Goal: Information Seeking & Learning: Understand process/instructions

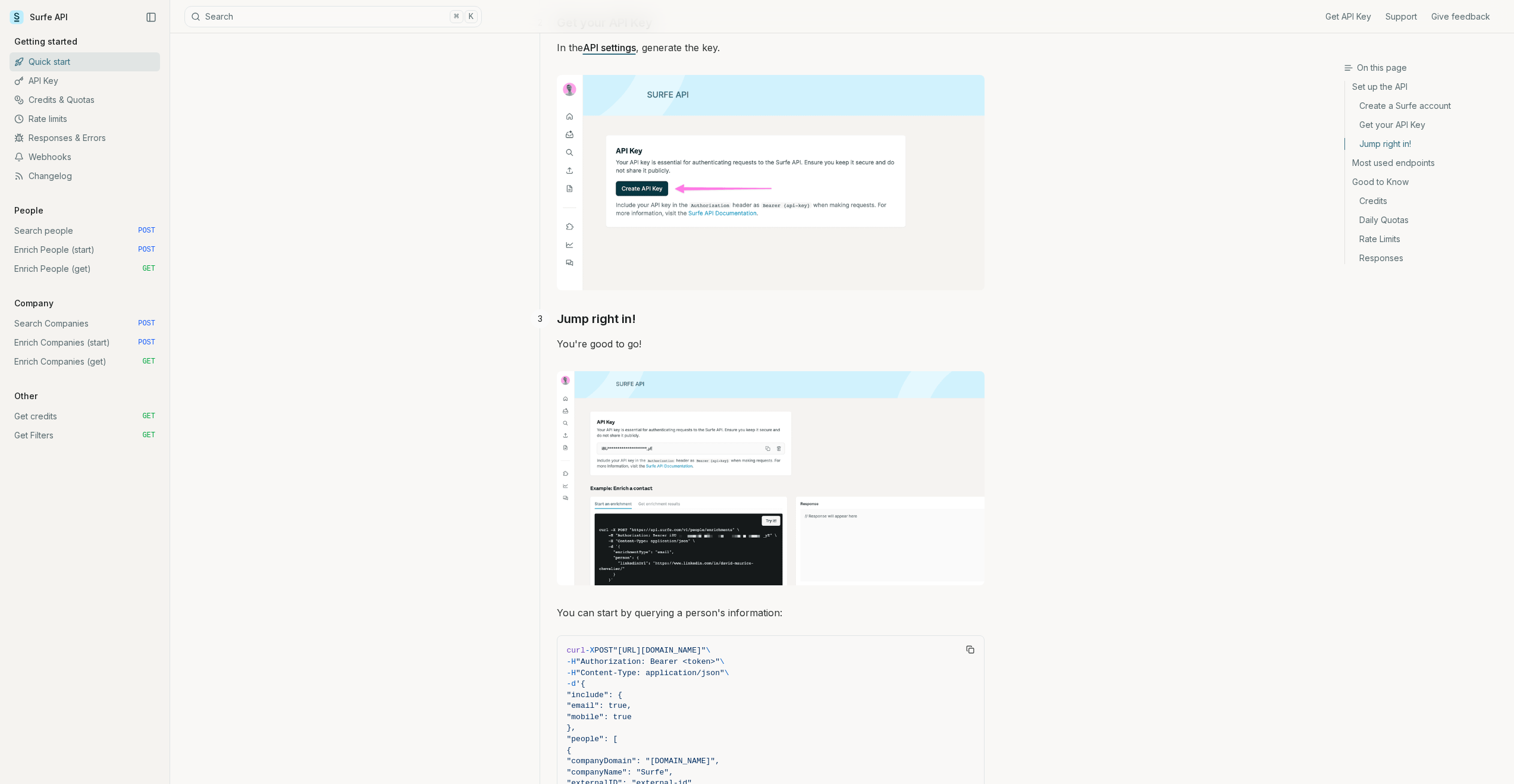
scroll to position [445, 0]
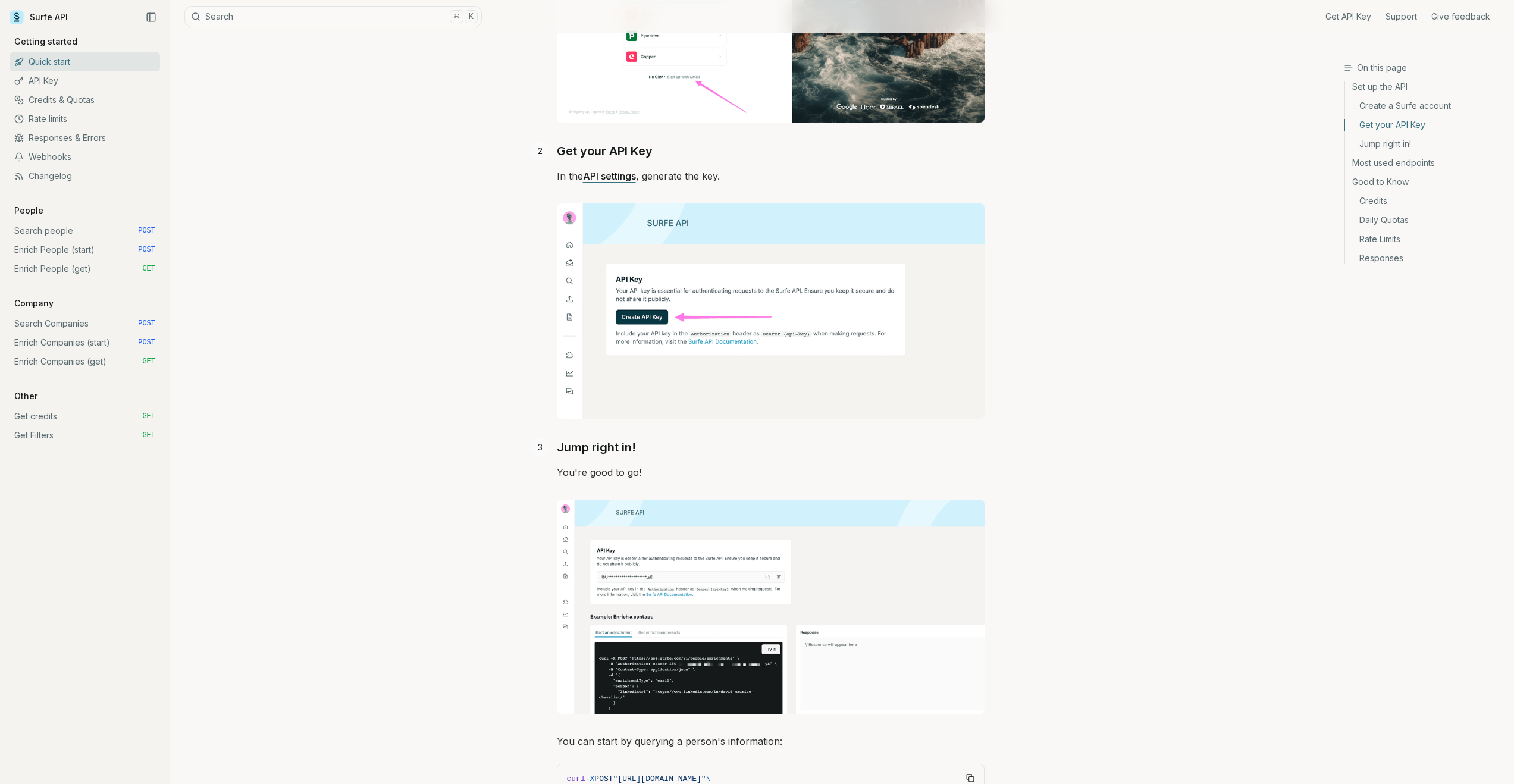
click at [80, 234] on link "Search people POST" at bounding box center [85, 231] width 150 height 19
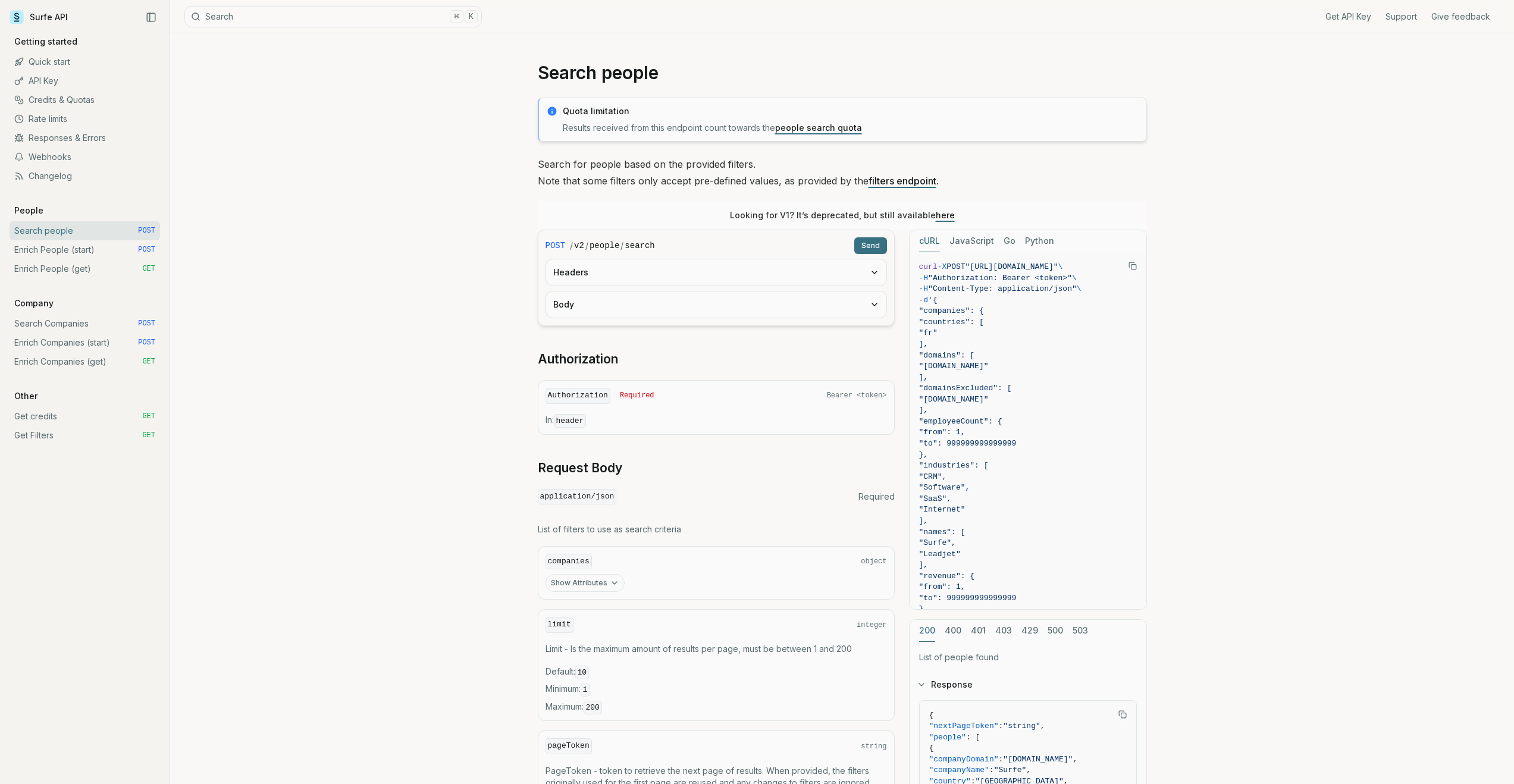
click at [62, 251] on link "Enrich People (start) POST" at bounding box center [85, 249] width 150 height 19
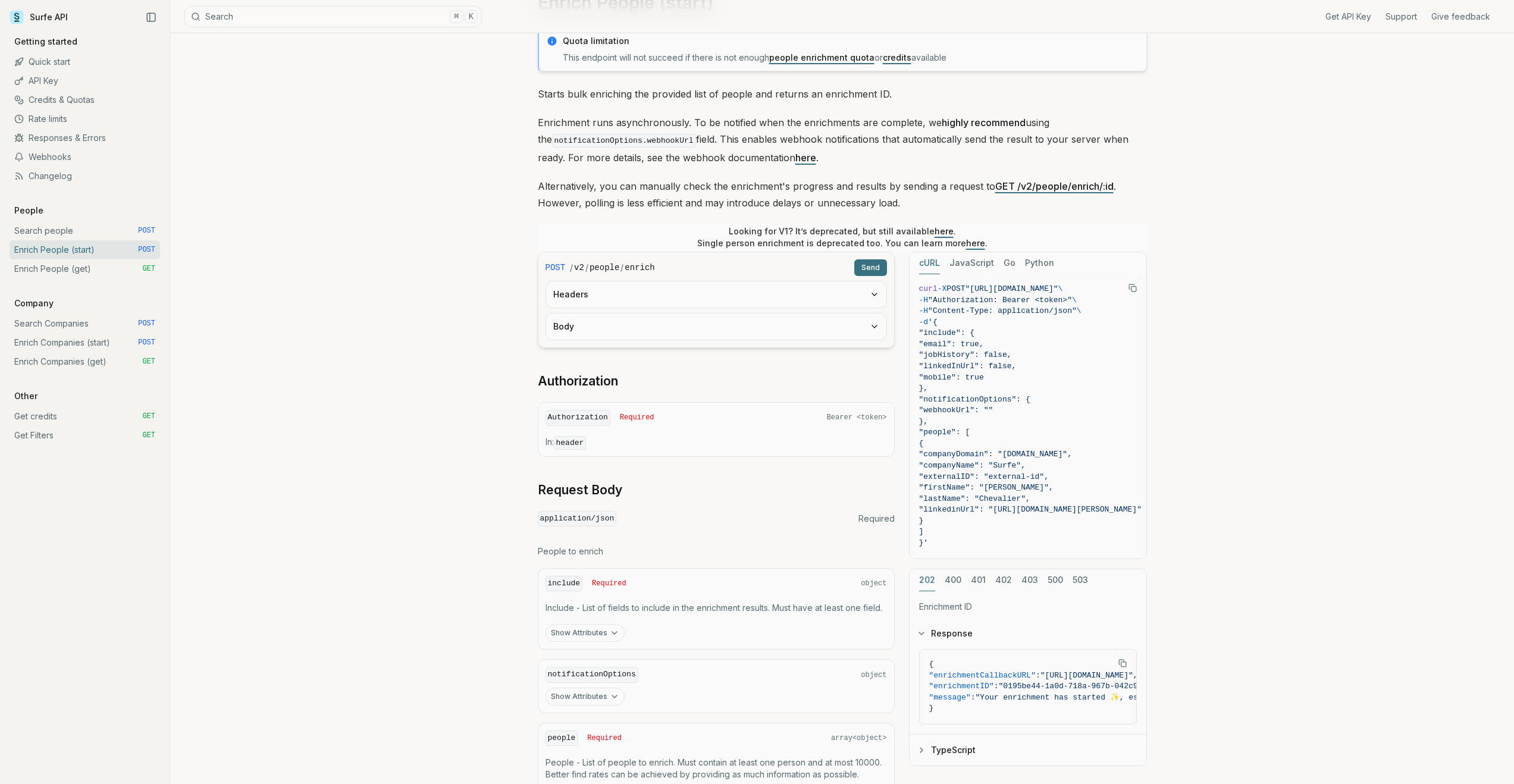
scroll to position [61, 0]
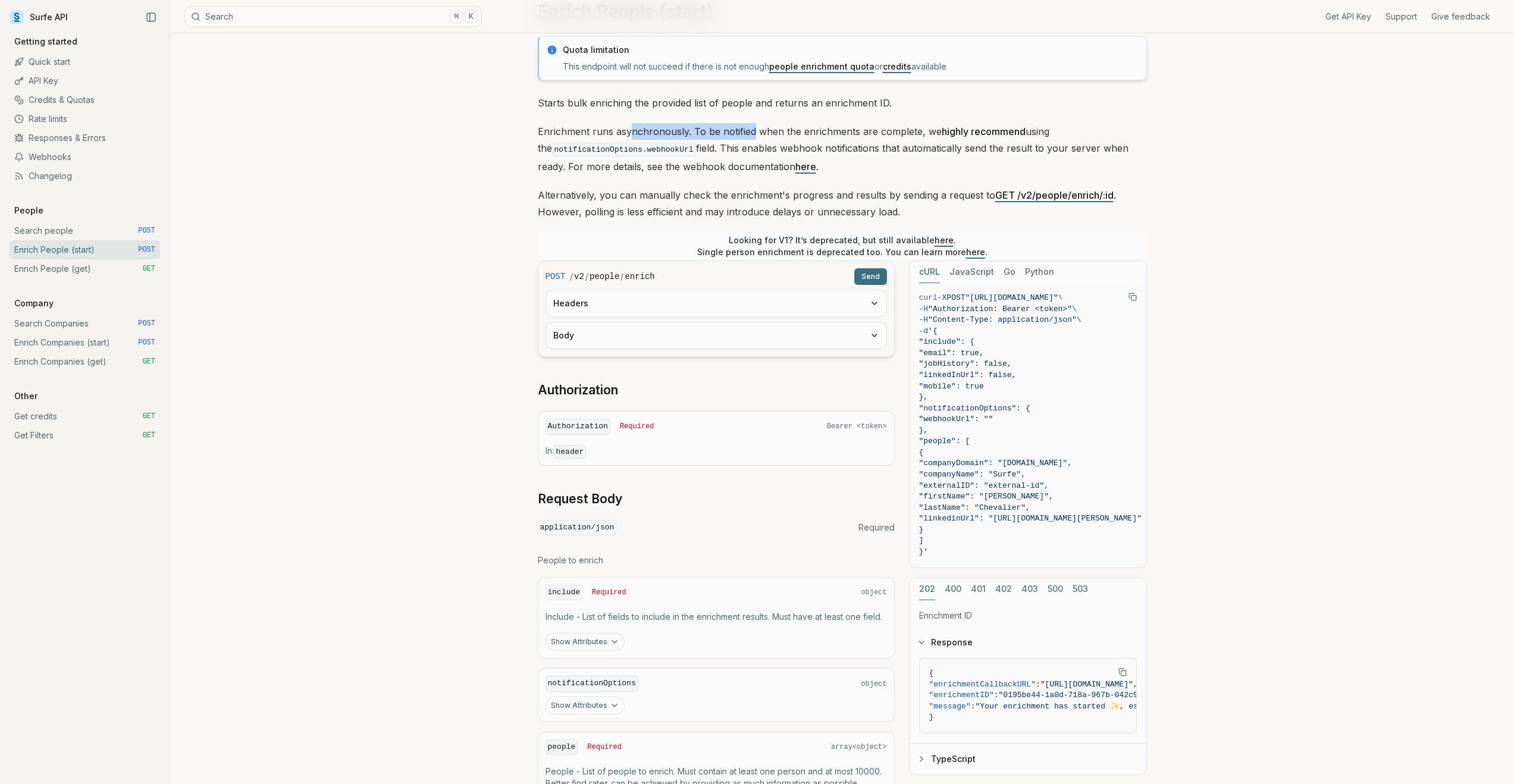
drag, startPoint x: 671, startPoint y: 131, endPoint x: 752, endPoint y: 132, distance: 81.0
click at [752, 132] on p "Enrichment runs asynchronously. To be notified when the enrichments are complet…" at bounding box center [842, 148] width 609 height 52
click at [822, 137] on p "Enrichment runs asynchronously. To be notified when the enrichments are complet…" at bounding box center [842, 148] width 609 height 52
drag, startPoint x: 689, startPoint y: 147, endPoint x: 980, endPoint y: 144, distance: 291.0
click at [980, 144] on p "Enrichment runs asynchronously. To be notified when the enrichments are complet…" at bounding box center [842, 148] width 609 height 52
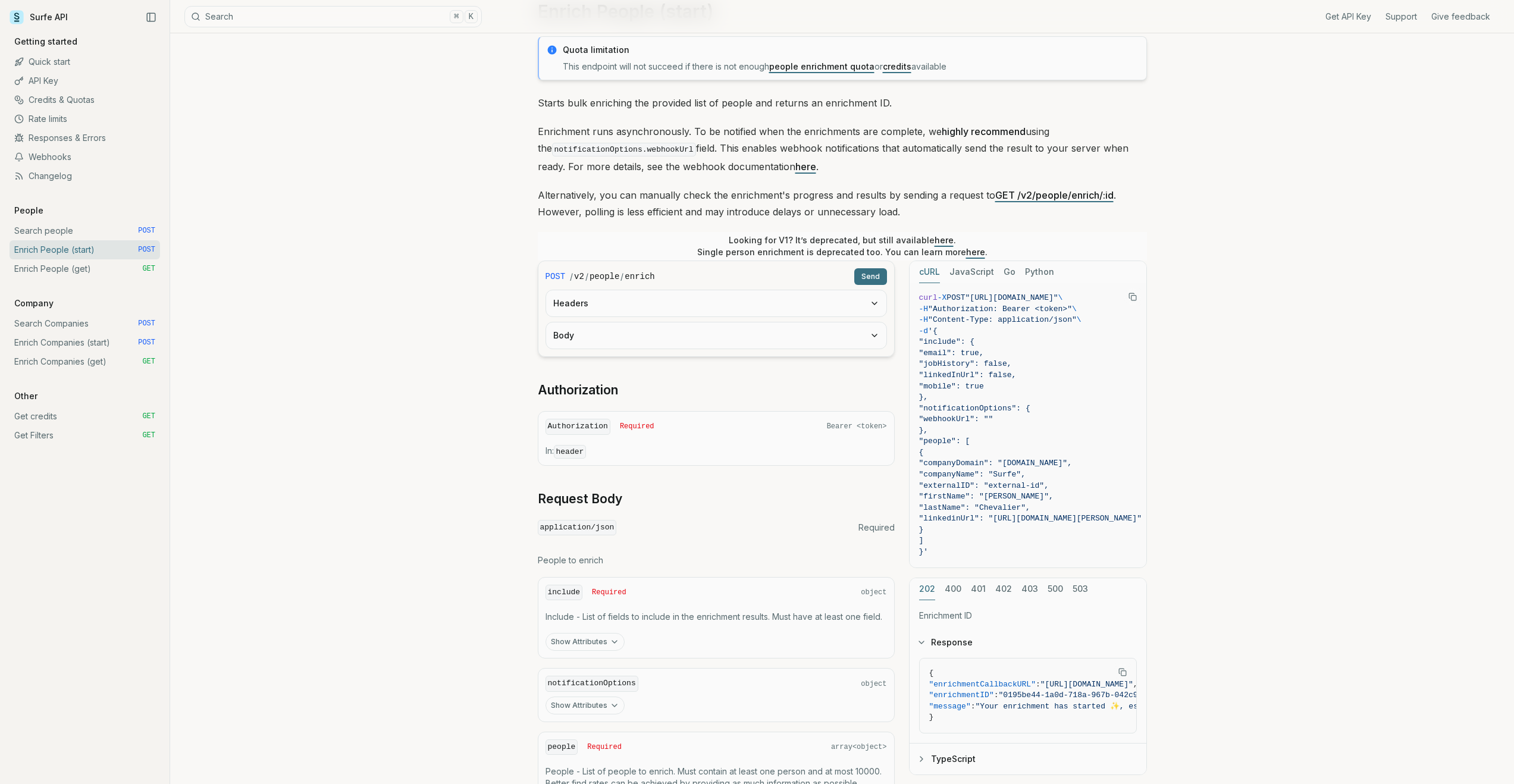
click at [1039, 144] on p "Enrichment runs asynchronously. To be notified when the enrichments are complet…" at bounding box center [842, 148] width 609 height 52
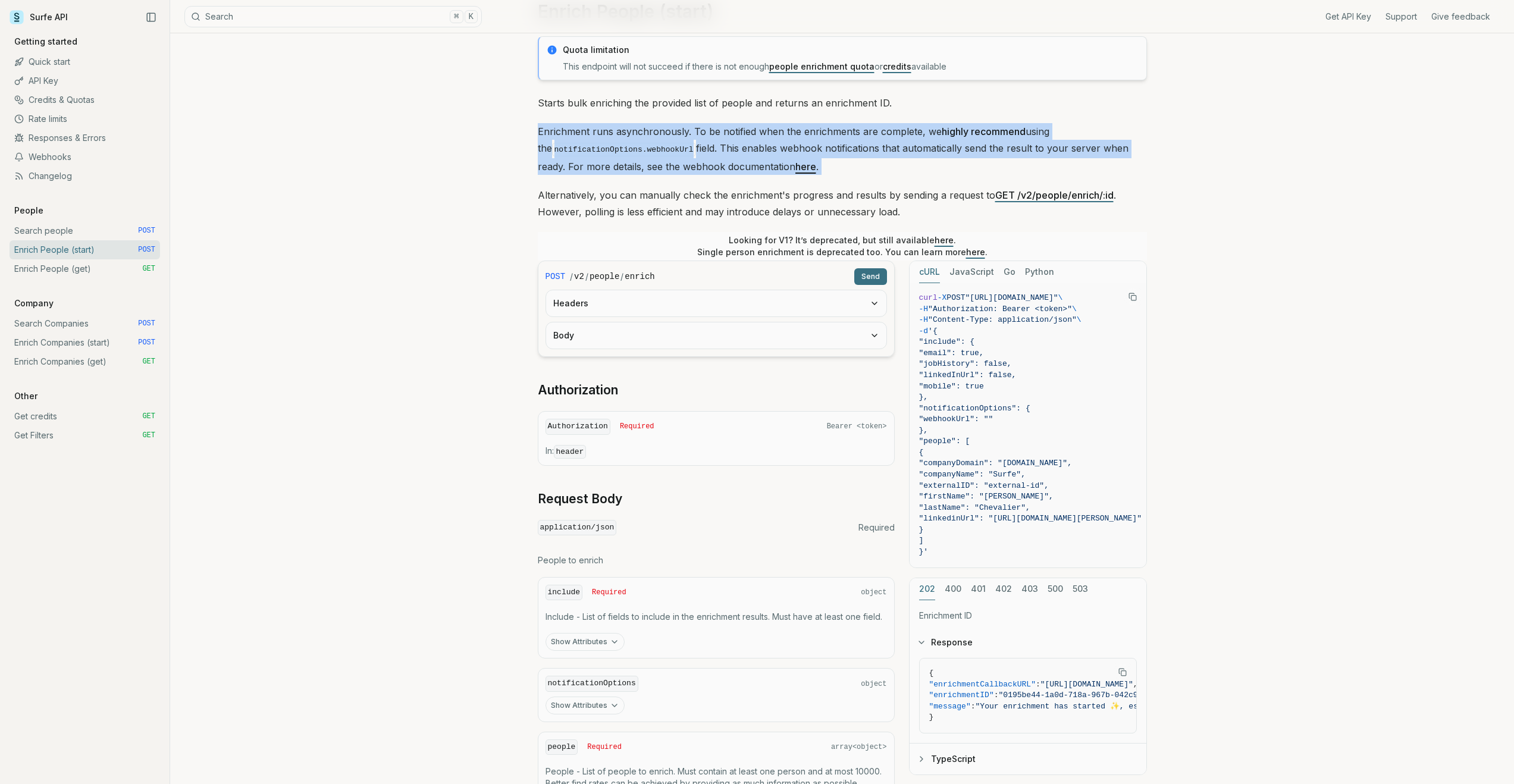
click at [1039, 144] on p "Enrichment runs asynchronously. To be notified when the enrichments are complet…" at bounding box center [842, 148] width 609 height 52
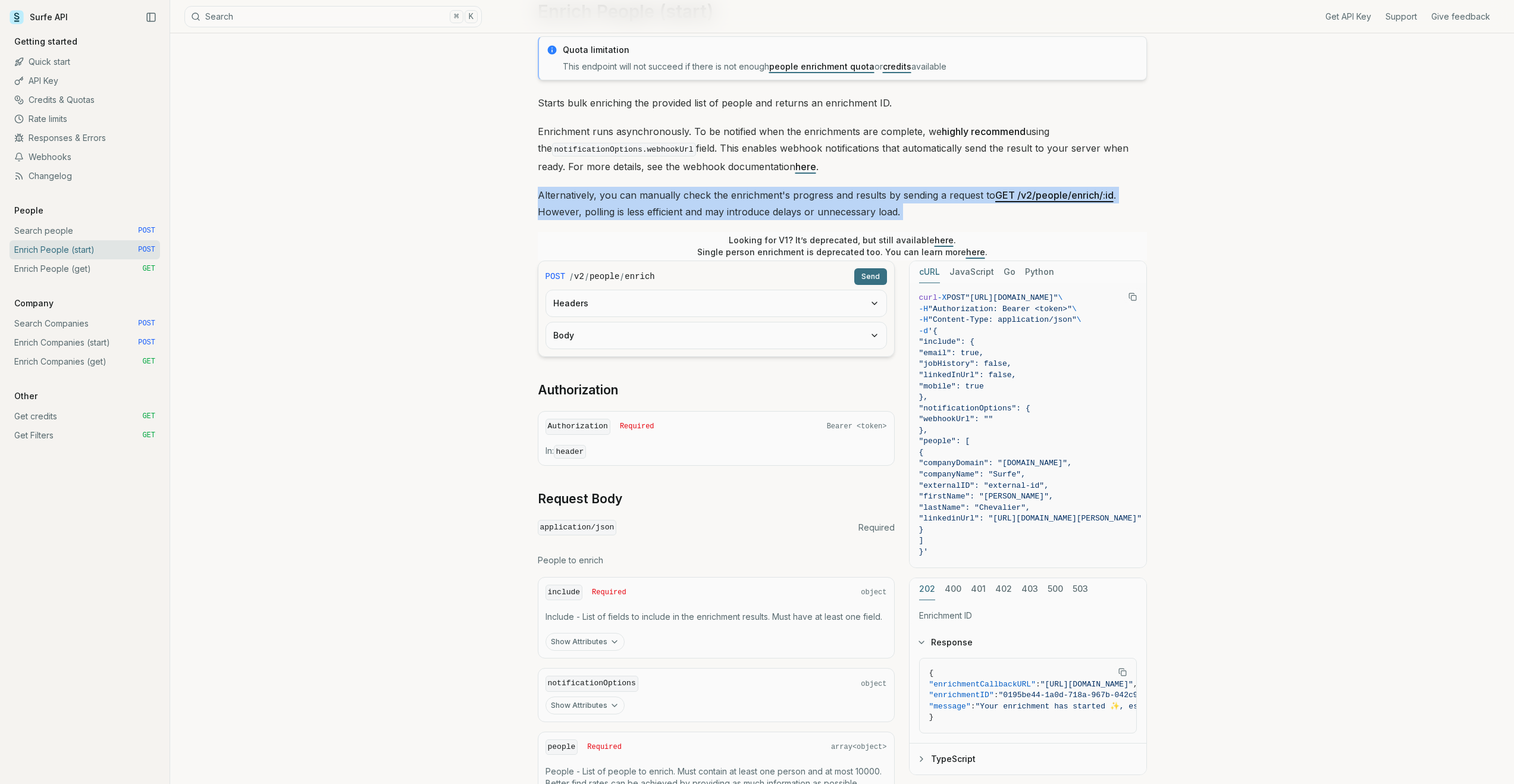
drag, startPoint x: 532, startPoint y: 196, endPoint x: 660, endPoint y: 192, distance: 128.1
click at [660, 192] on article "Enrich People (start) Quota limitation This endpoint will not succeed if there …" at bounding box center [842, 445] width 666 height 946
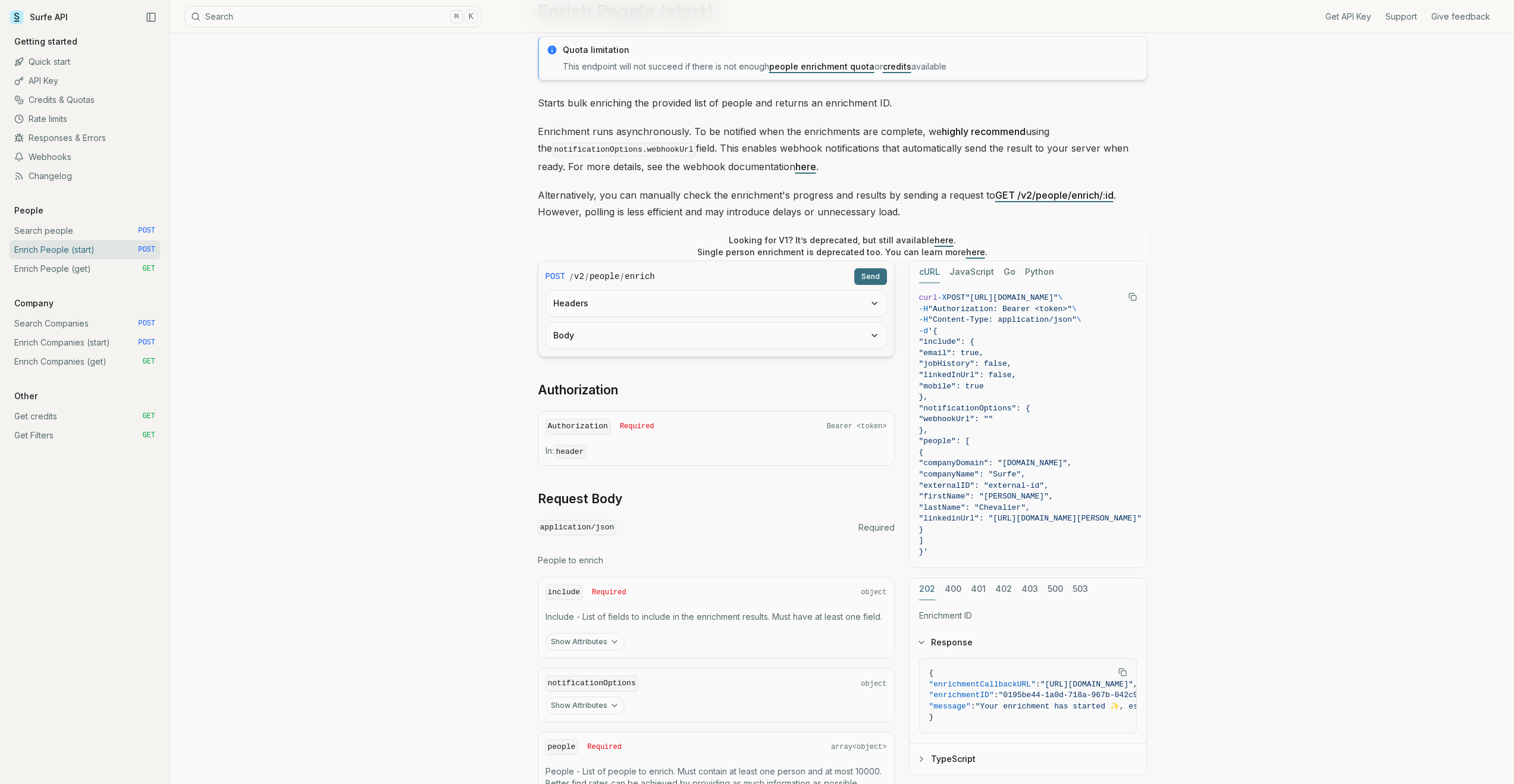
click at [941, 138] on p "Enrichment runs asynchronously. To be notified when the enrichments are complet…" at bounding box center [842, 148] width 609 height 52
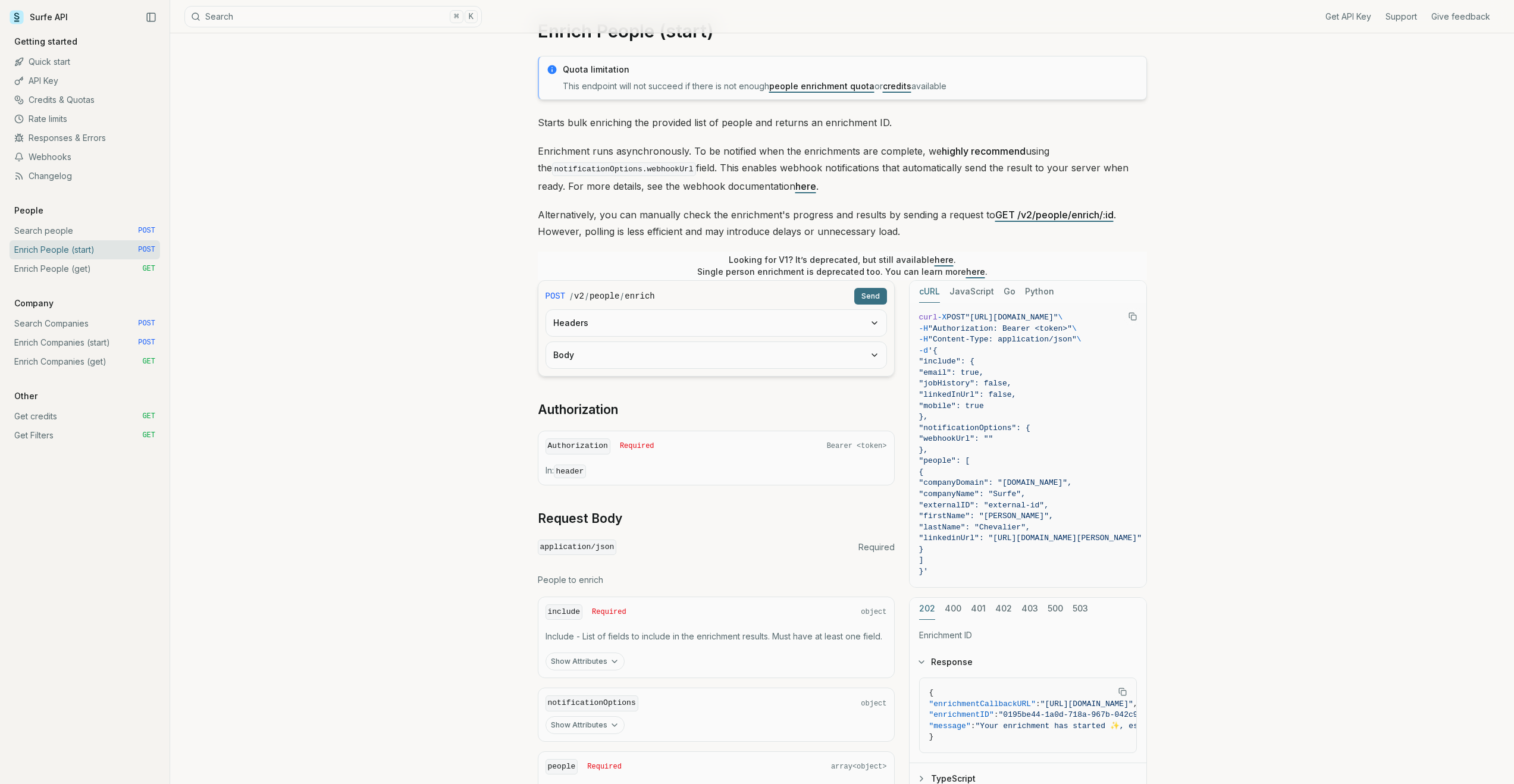
scroll to position [0, 0]
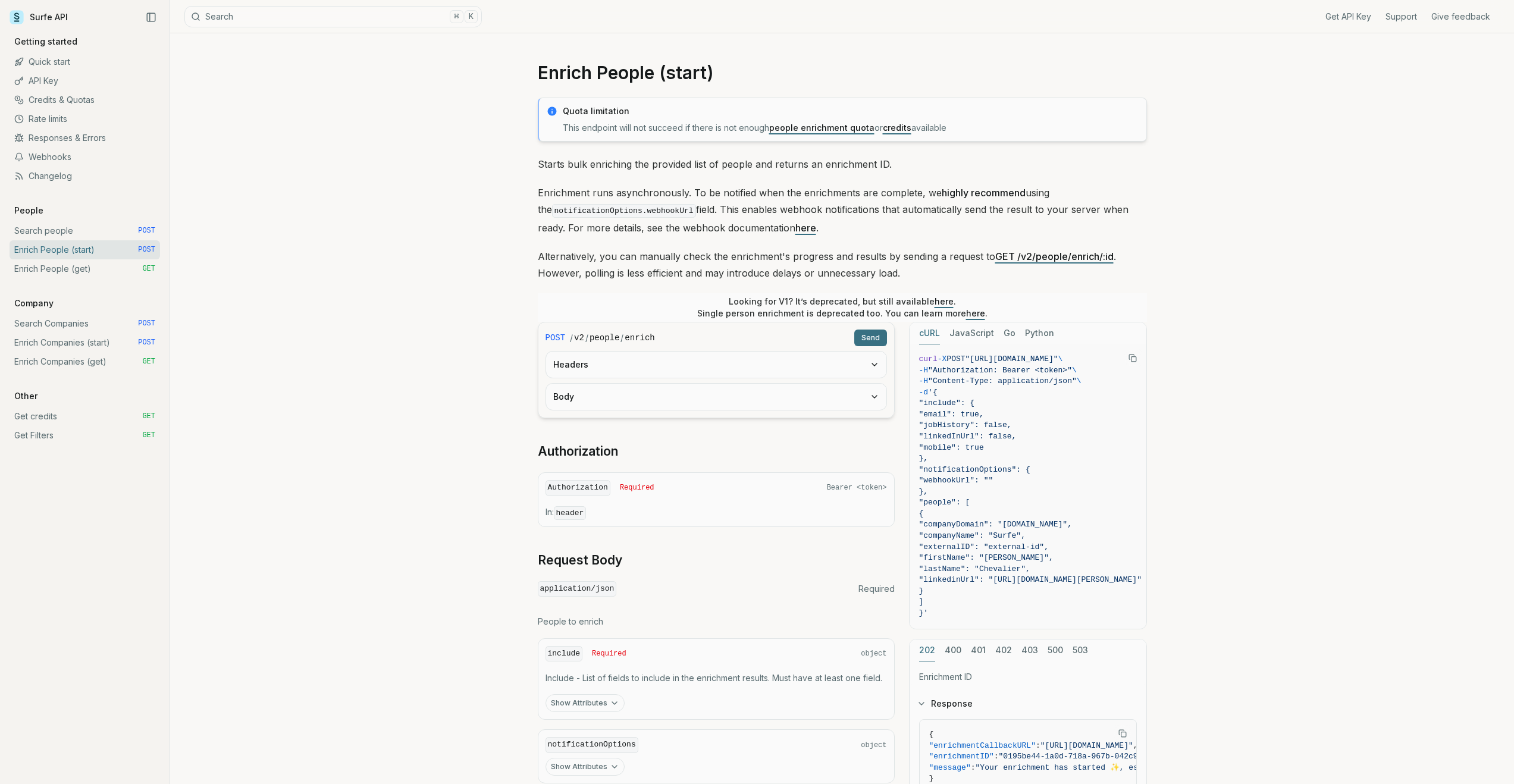
click at [812, 130] on link "people enrichment quota" at bounding box center [822, 127] width 105 height 10
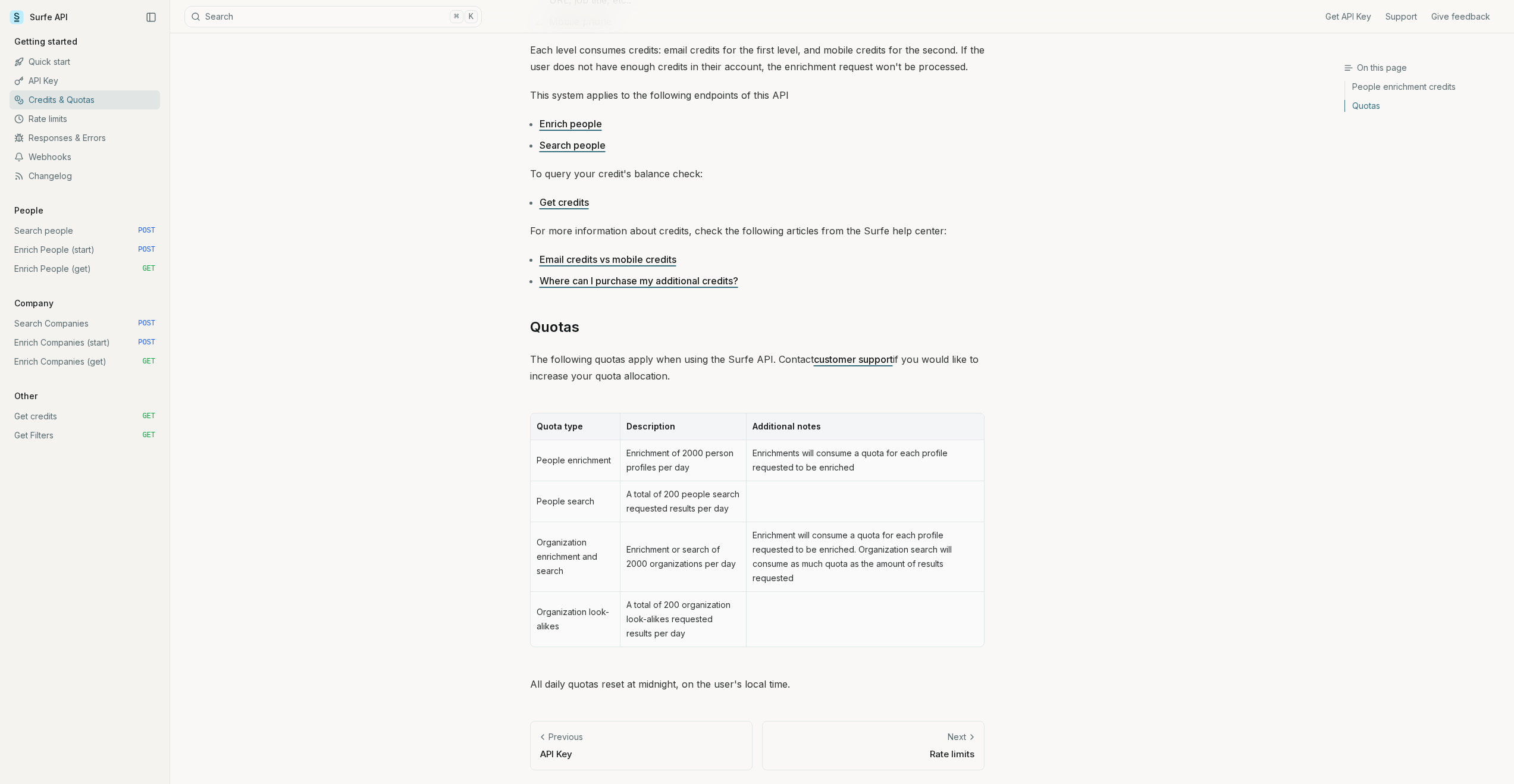
scroll to position [252, 0]
